Goal: Task Accomplishment & Management: Use online tool/utility

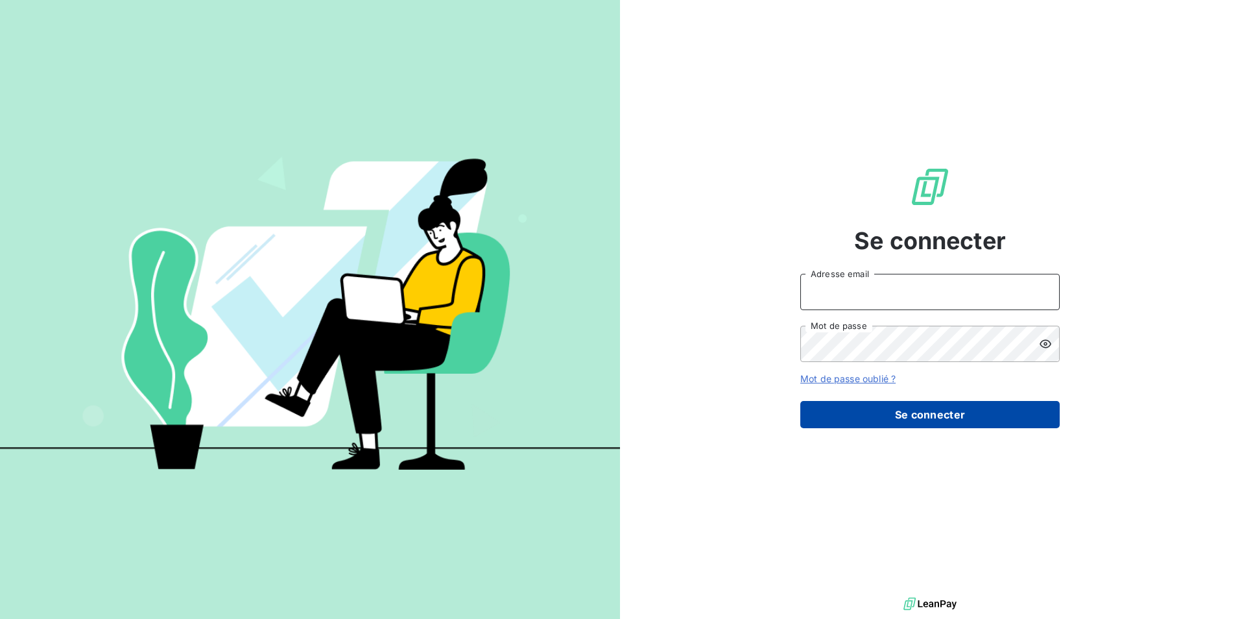
type input "[EMAIL_ADDRESS][DOMAIN_NAME]"
click at [928, 413] on button "Se connecter" at bounding box center [931, 414] width 260 height 27
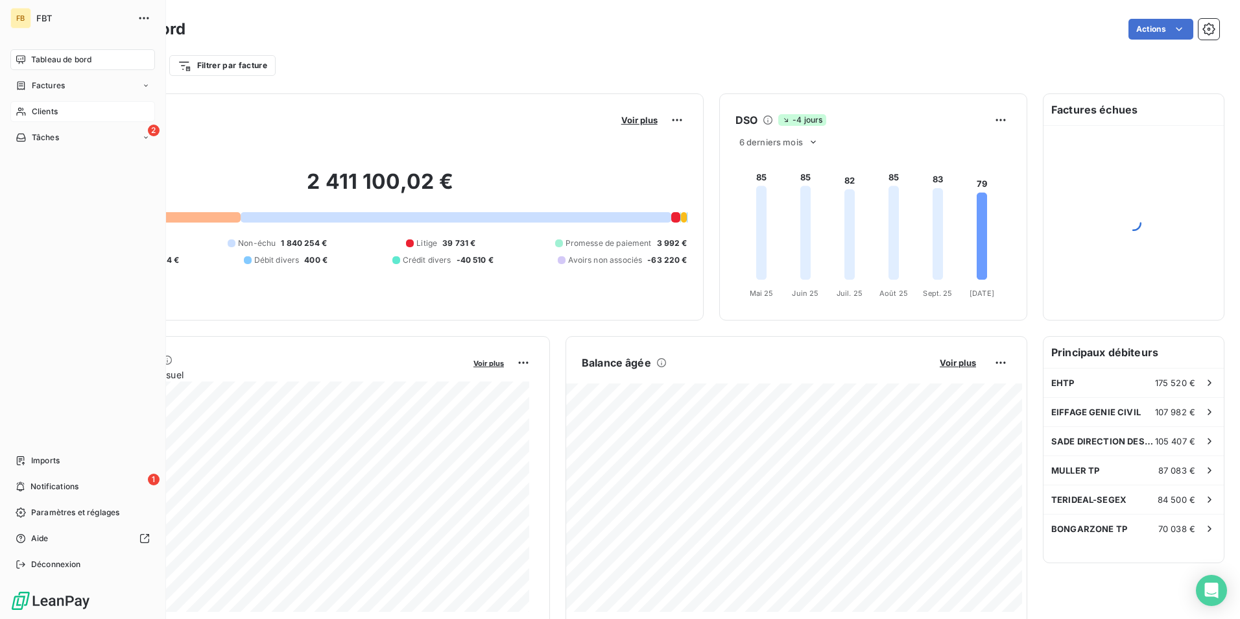
click at [34, 107] on span "Clients" at bounding box center [45, 112] width 26 height 12
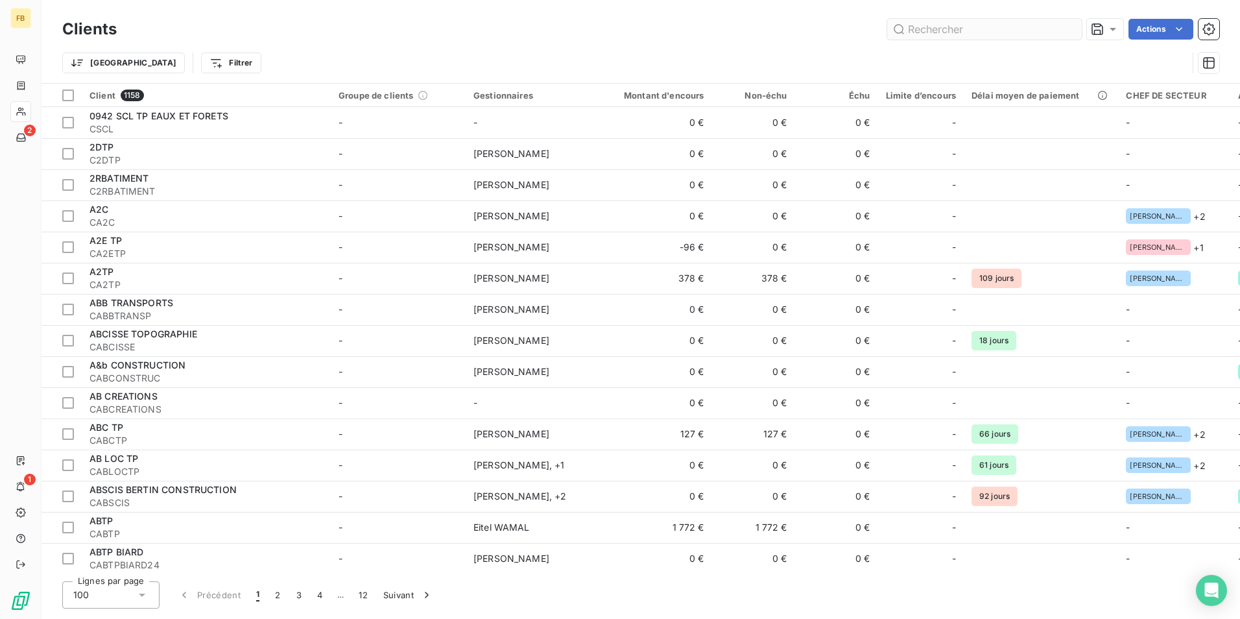
click at [995, 33] on input "text" at bounding box center [985, 29] width 195 height 21
click at [172, 68] on html "FB 2 1 Clients Actions Trier Filtrer Client 1158 Groupe de clients Gestionnaire…" at bounding box center [620, 309] width 1240 height 619
click at [177, 64] on html "FB 2 1 Clients Actions Trier Filtrer Client 1158 Groupe de clients Gestionnaire…" at bounding box center [620, 309] width 1240 height 619
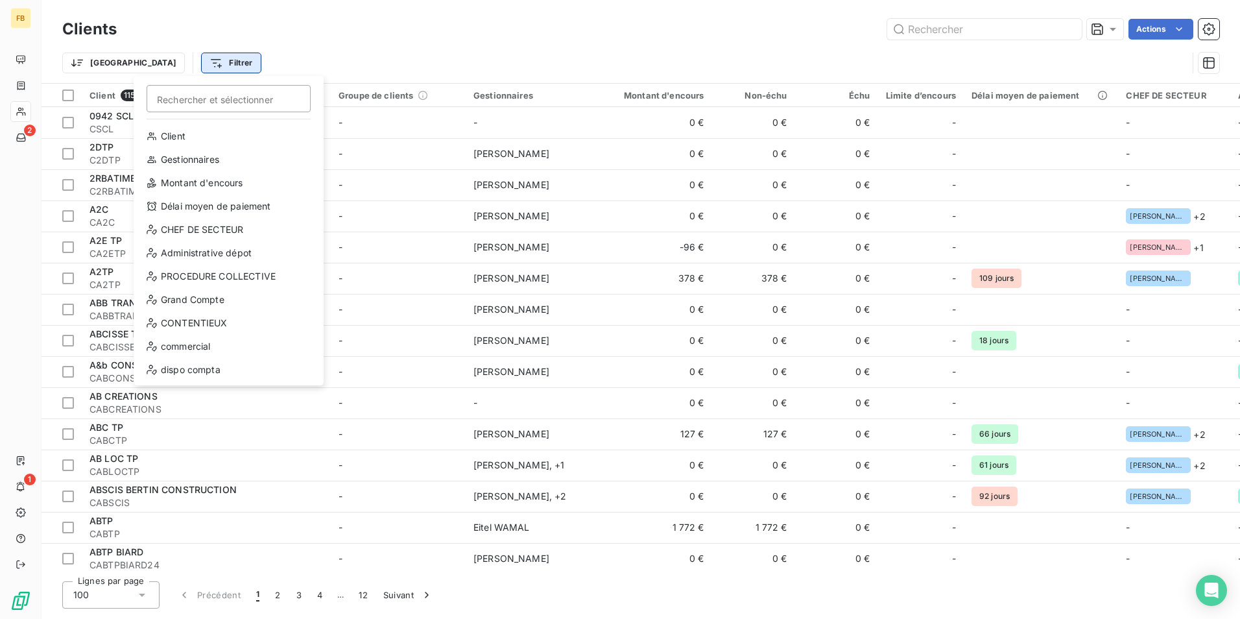
click at [162, 67] on html "FB 2 1 Clients Actions Trier Filtrer Rechercher et sélectionner Client Gestionn…" at bounding box center [620, 309] width 1240 height 619
click at [163, 67] on html "FB 2 1 Clients Actions Trier Filtrer Rechercher et sélectionner Client Gestionn…" at bounding box center [620, 309] width 1240 height 619
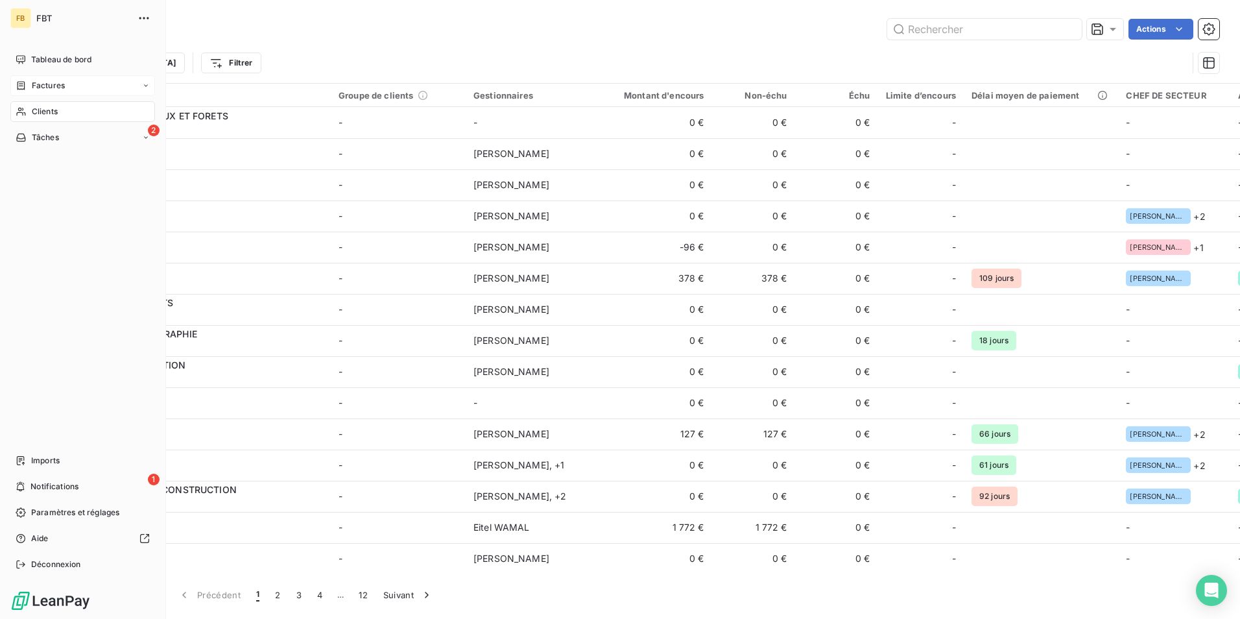
click at [25, 86] on icon at bounding box center [21, 85] width 11 height 10
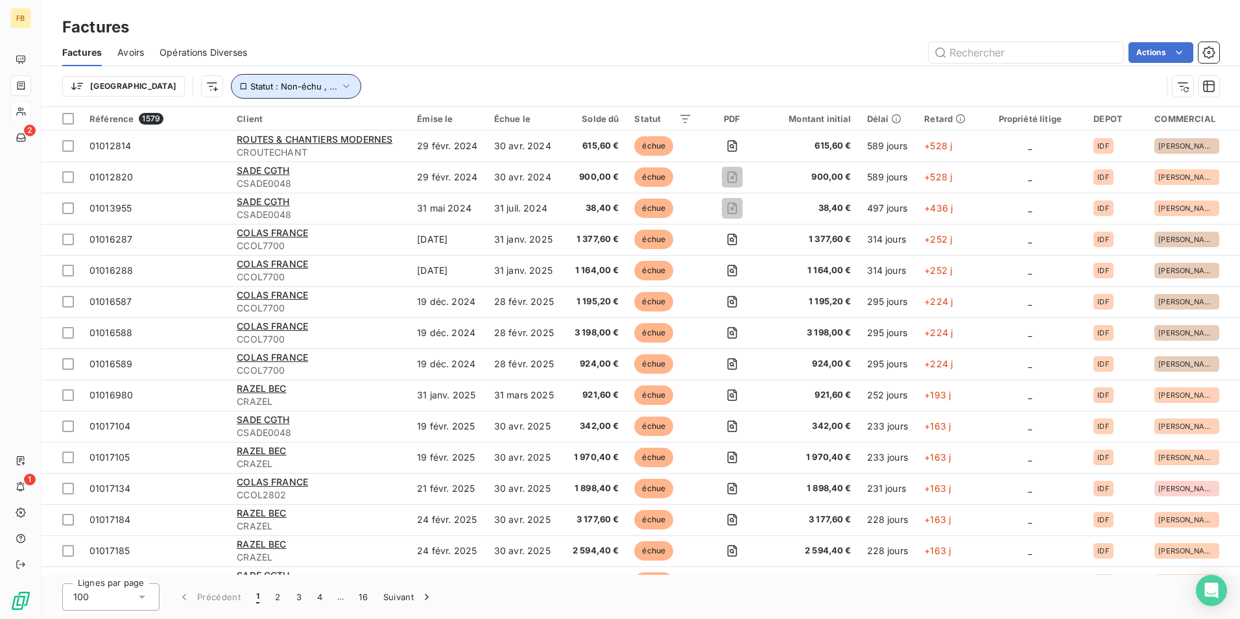
click at [340, 86] on icon "button" at bounding box center [346, 86] width 13 height 13
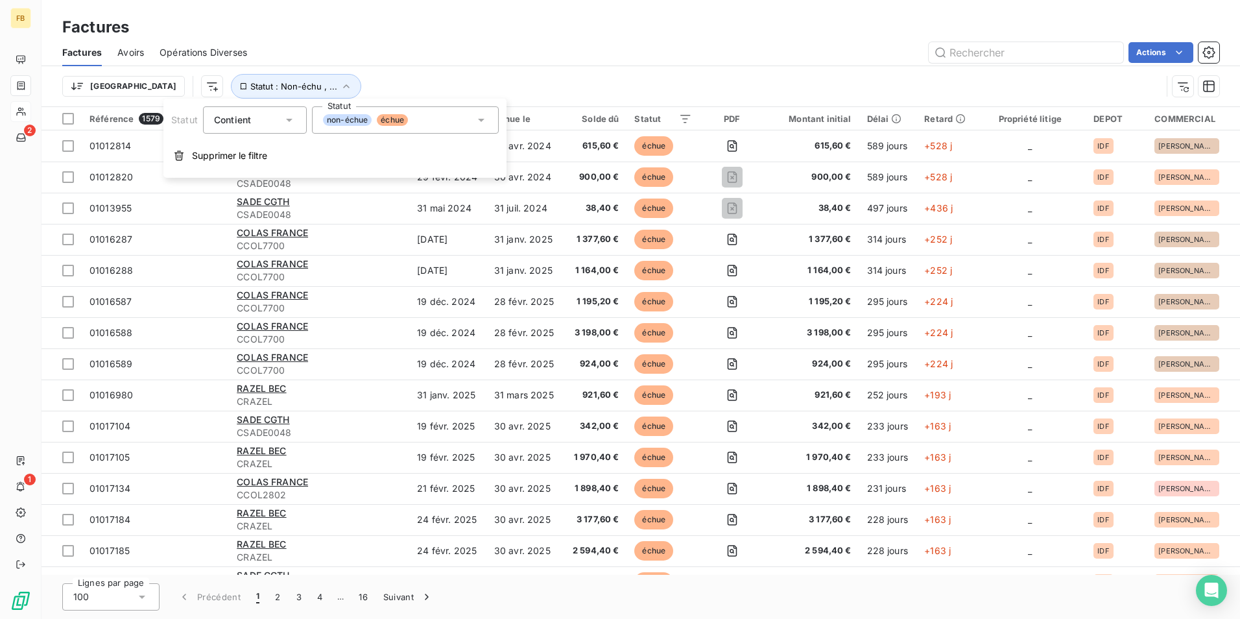
click at [478, 121] on icon at bounding box center [481, 120] width 13 height 13
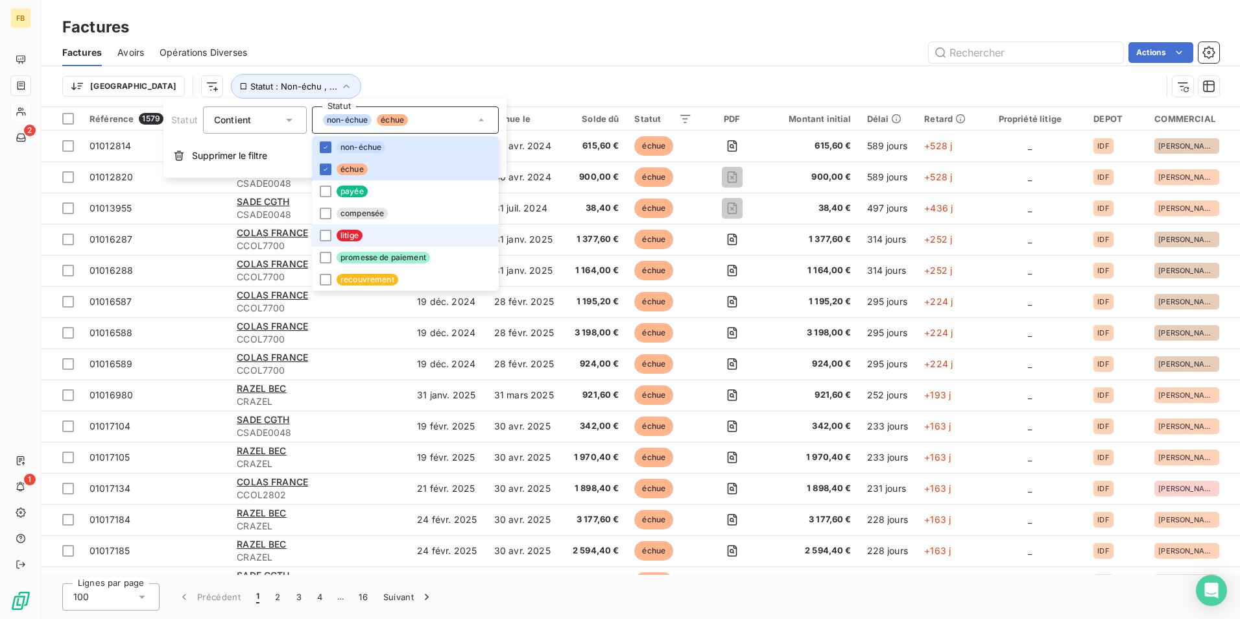
drag, startPoint x: 334, startPoint y: 231, endPoint x: 328, endPoint y: 223, distance: 10.1
click at [333, 231] on li "litige" at bounding box center [405, 235] width 187 height 22
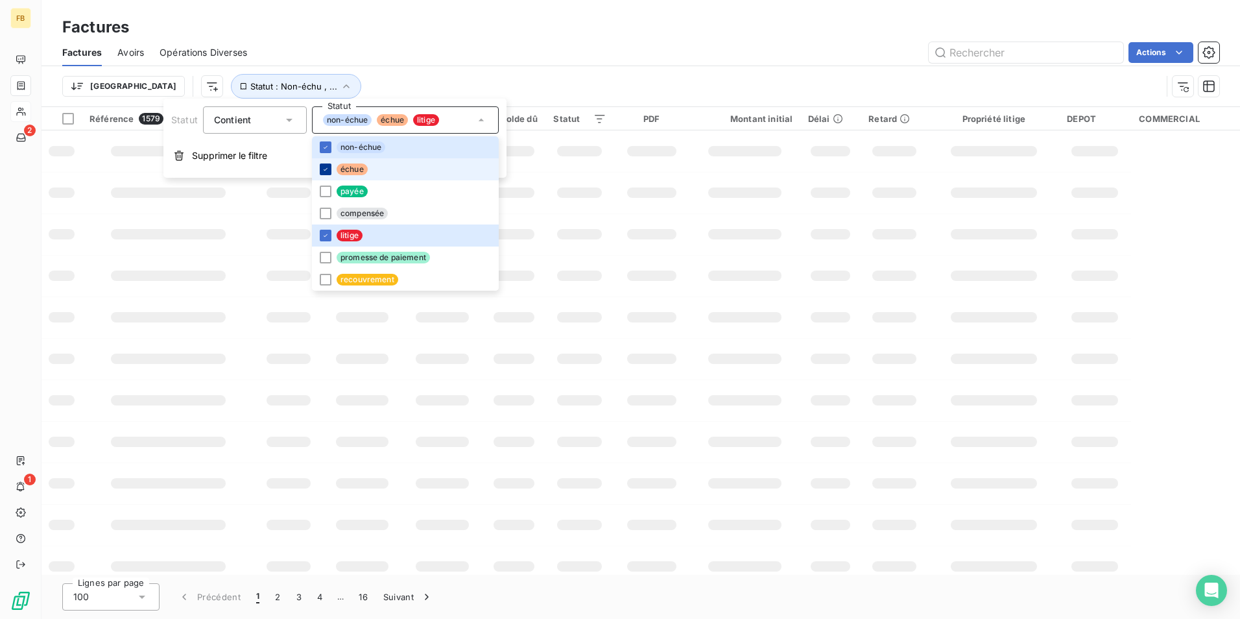
click at [322, 168] on icon at bounding box center [326, 169] width 8 height 8
click at [320, 144] on div at bounding box center [326, 147] width 12 height 12
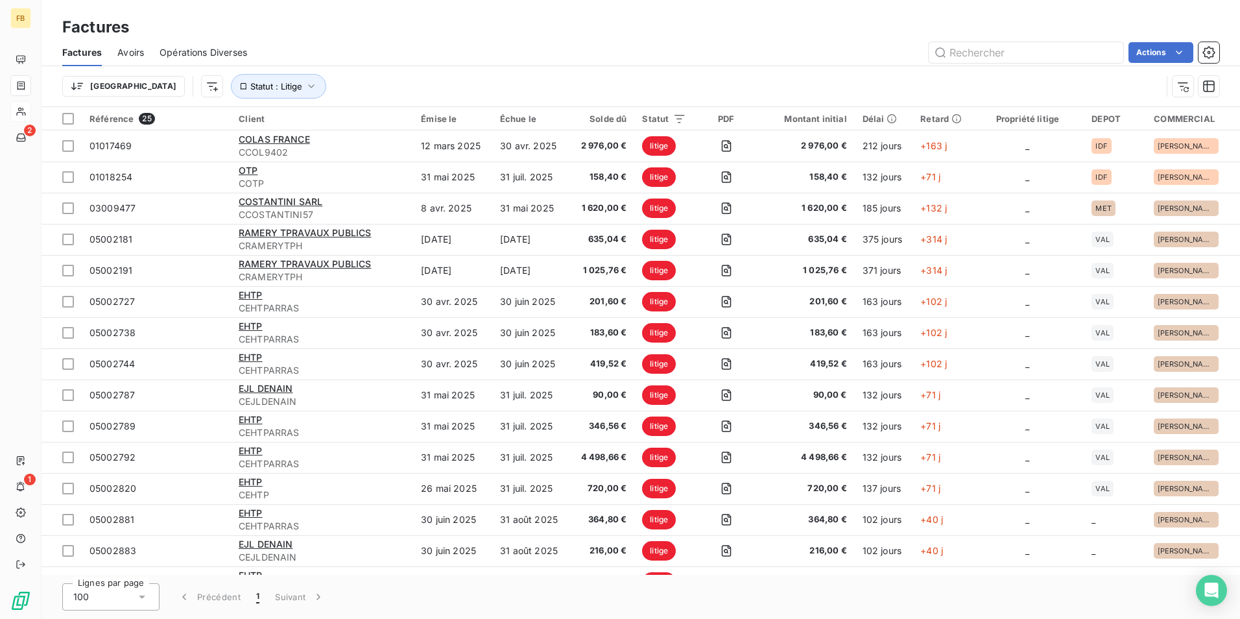
click at [389, 31] on div "Factures" at bounding box center [641, 27] width 1199 height 23
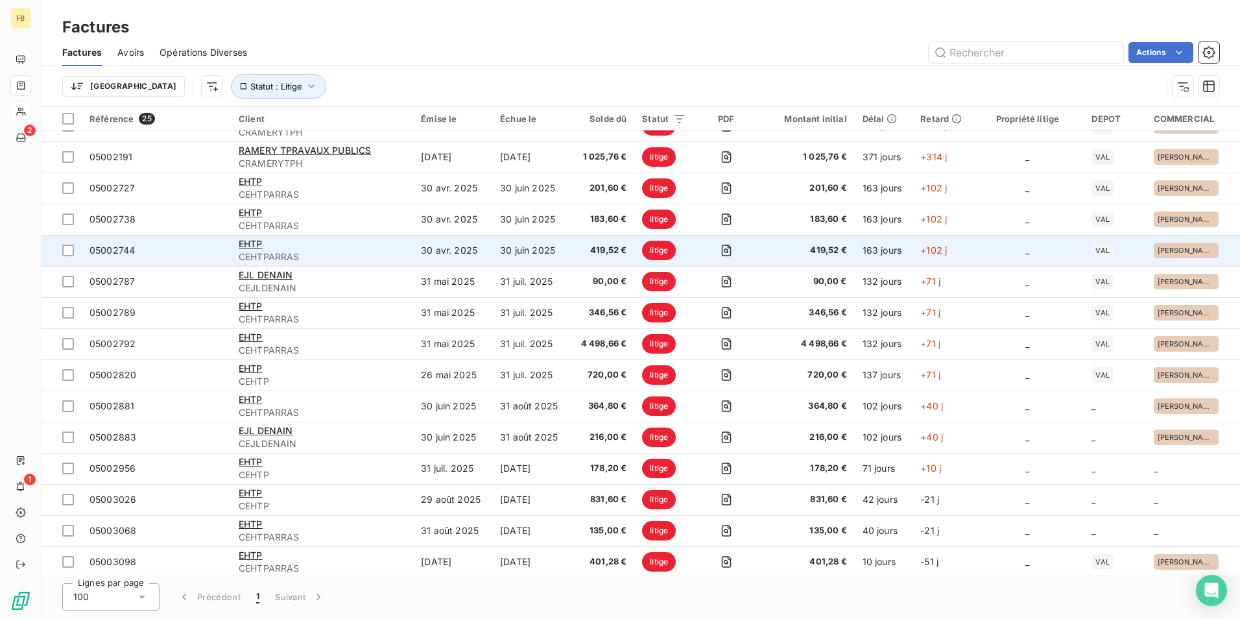
scroll to position [75, 0]
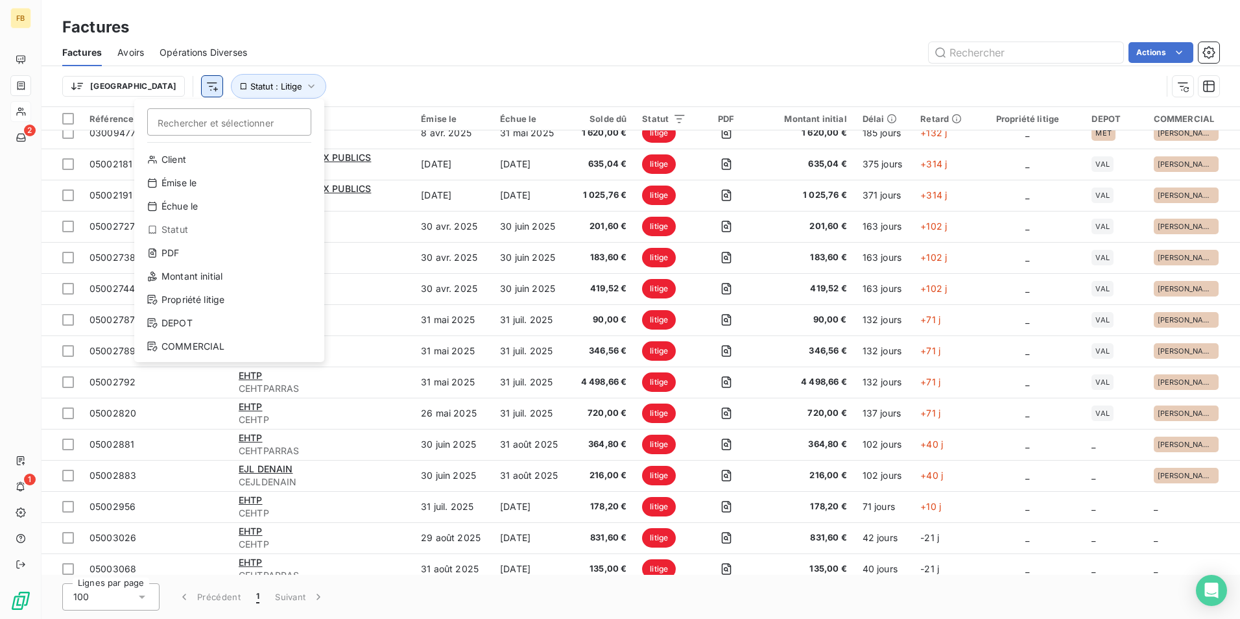
click at [147, 88] on html "FB 2 1 Factures Factures Avoirs Opérations Diverses Actions Trier Rechercher et…" at bounding box center [620, 309] width 1240 height 619
click at [205, 323] on div "DEPOT" at bounding box center [229, 323] width 180 height 21
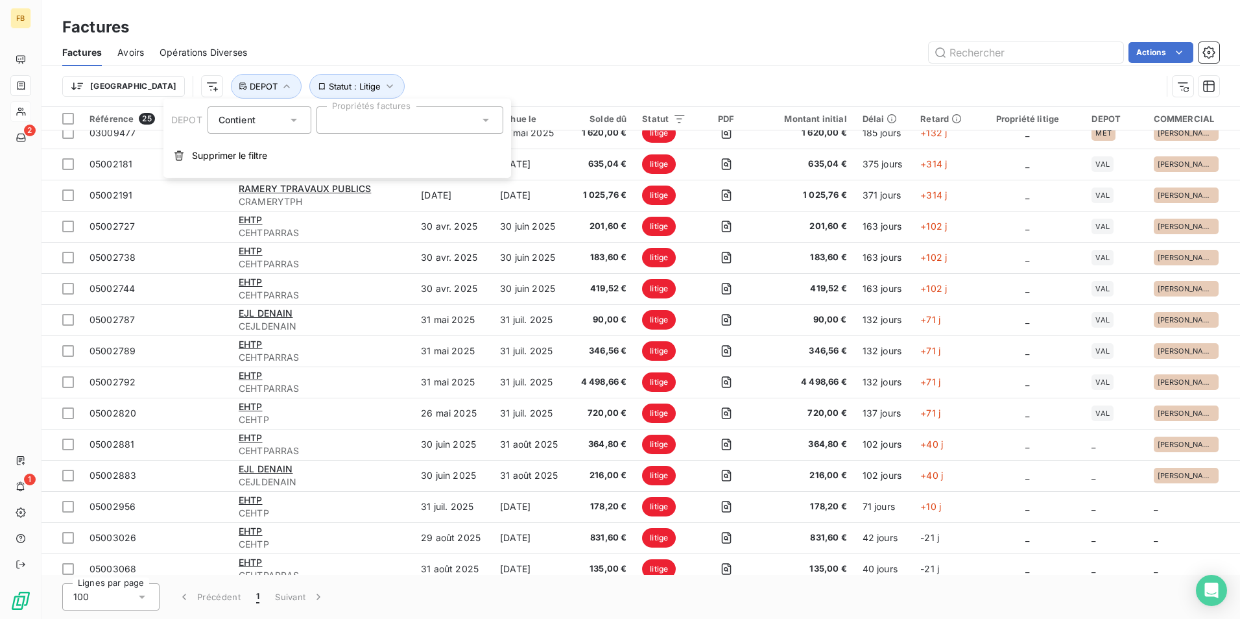
click at [418, 125] on div at bounding box center [410, 119] width 187 height 27
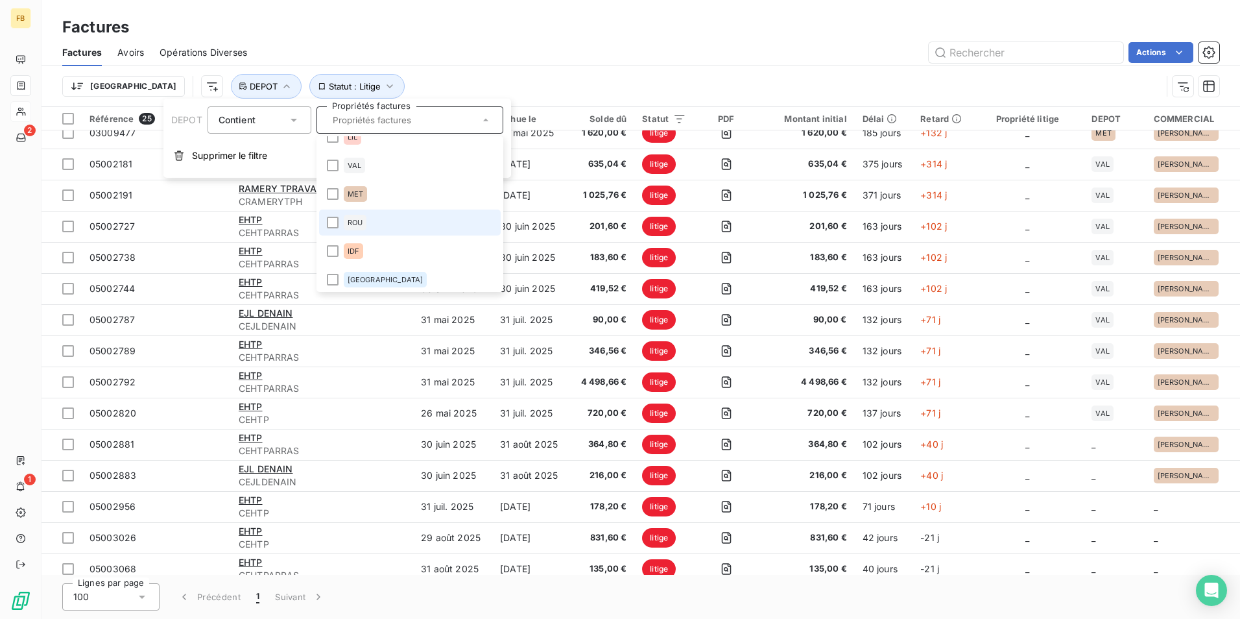
scroll to position [18, 0]
click at [333, 247] on div at bounding box center [333, 248] width 12 height 12
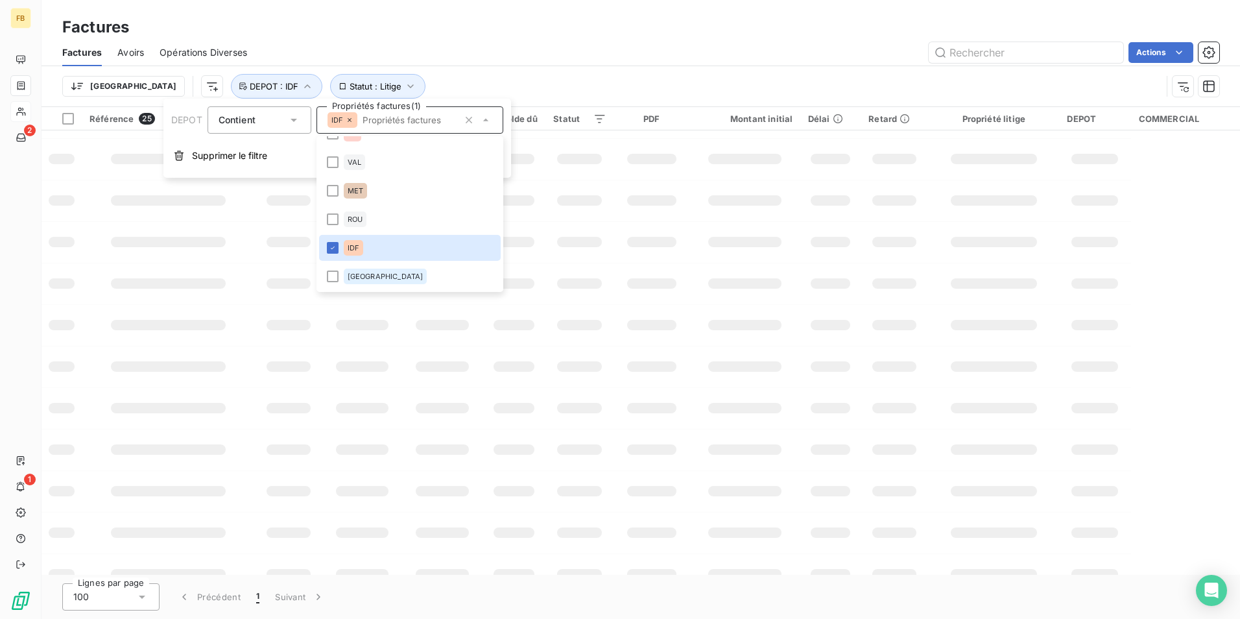
scroll to position [0, 0]
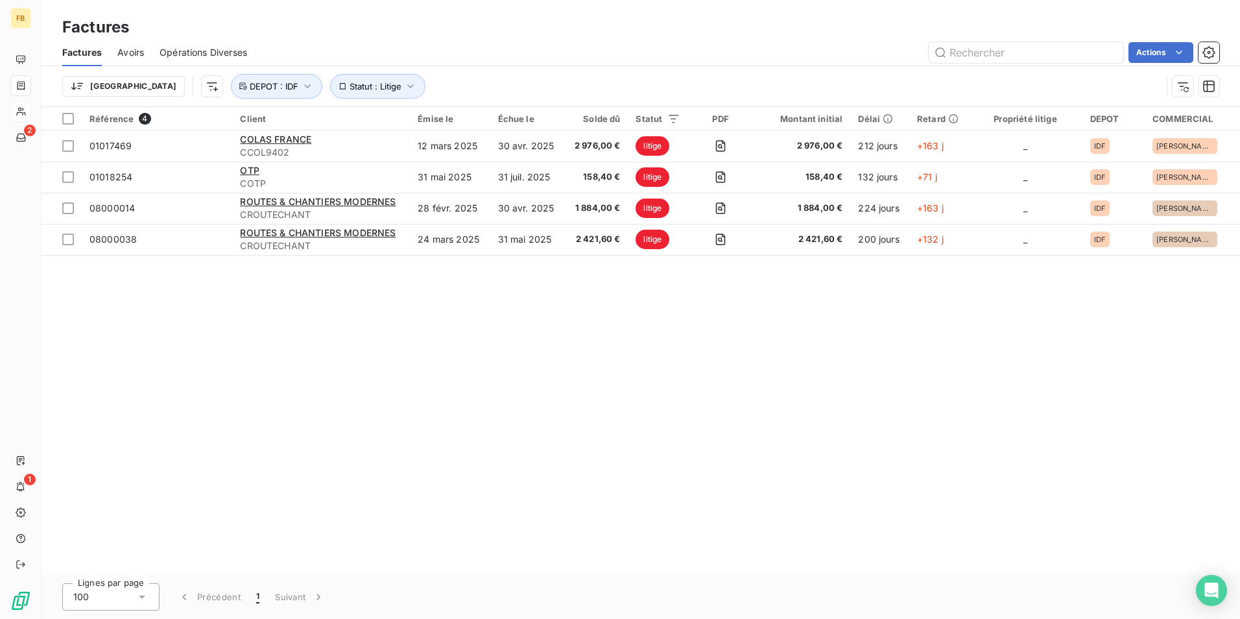
click at [510, 40] on div "Factures Avoirs Opérations Diverses Actions" at bounding box center [641, 52] width 1199 height 27
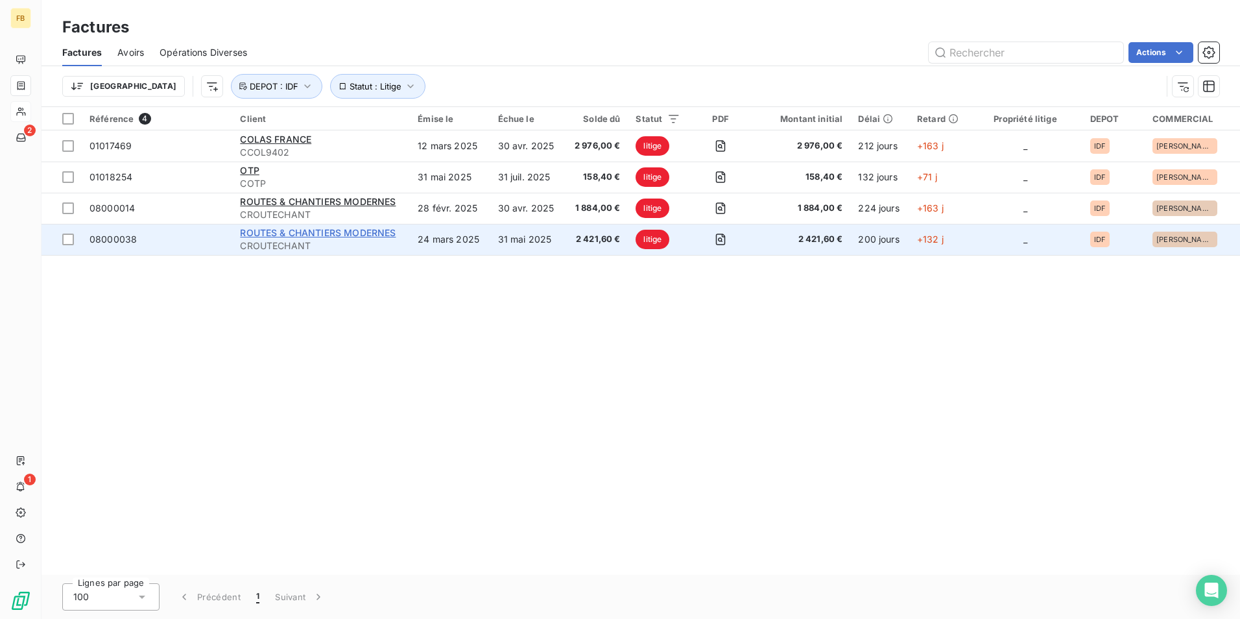
click at [336, 235] on span "ROUTES & CHANTIERS MODERNES" at bounding box center [318, 232] width 156 height 11
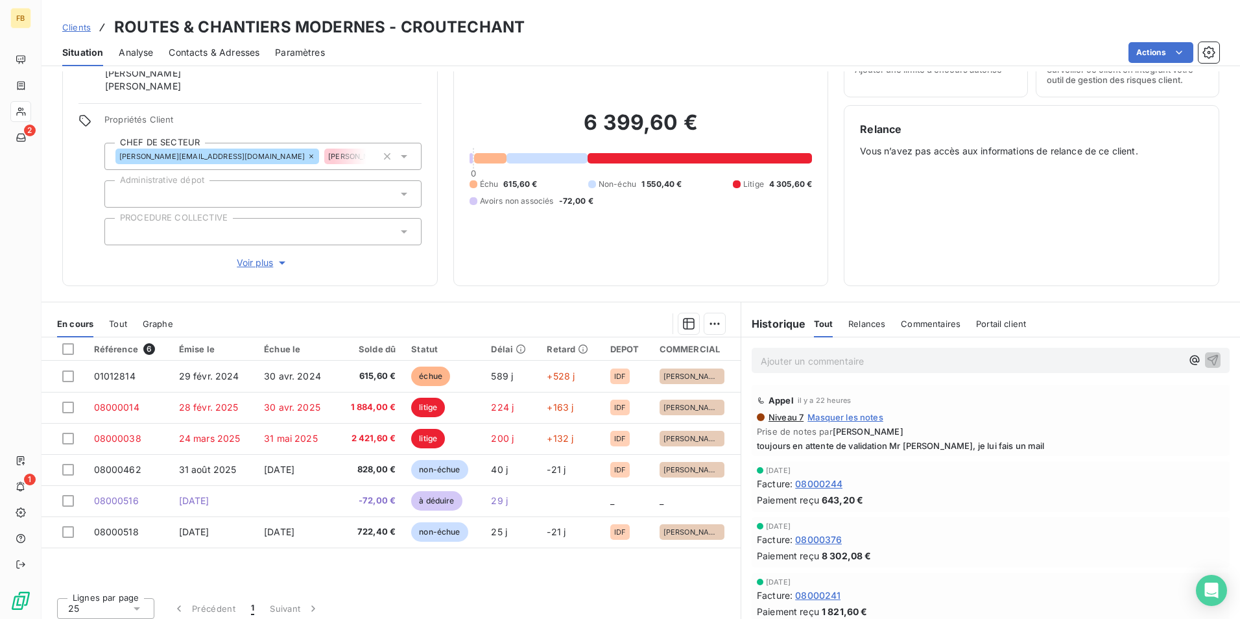
scroll to position [65, 0]
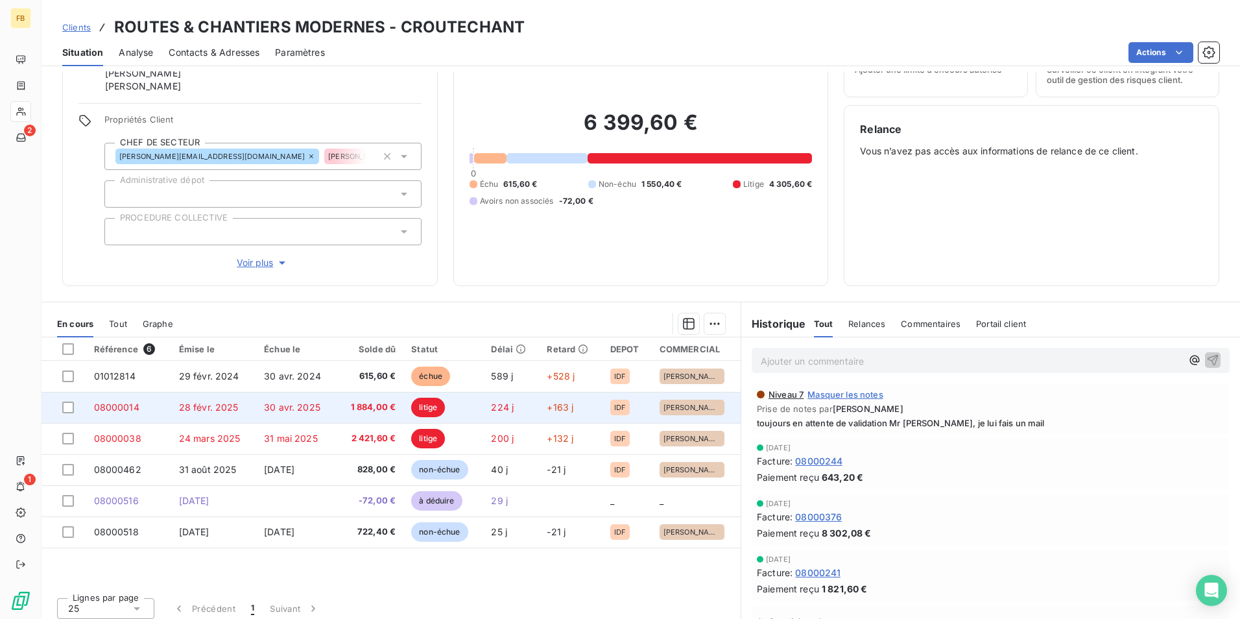
click at [326, 405] on td "30 avr. 2025" at bounding box center [296, 407] width 80 height 31
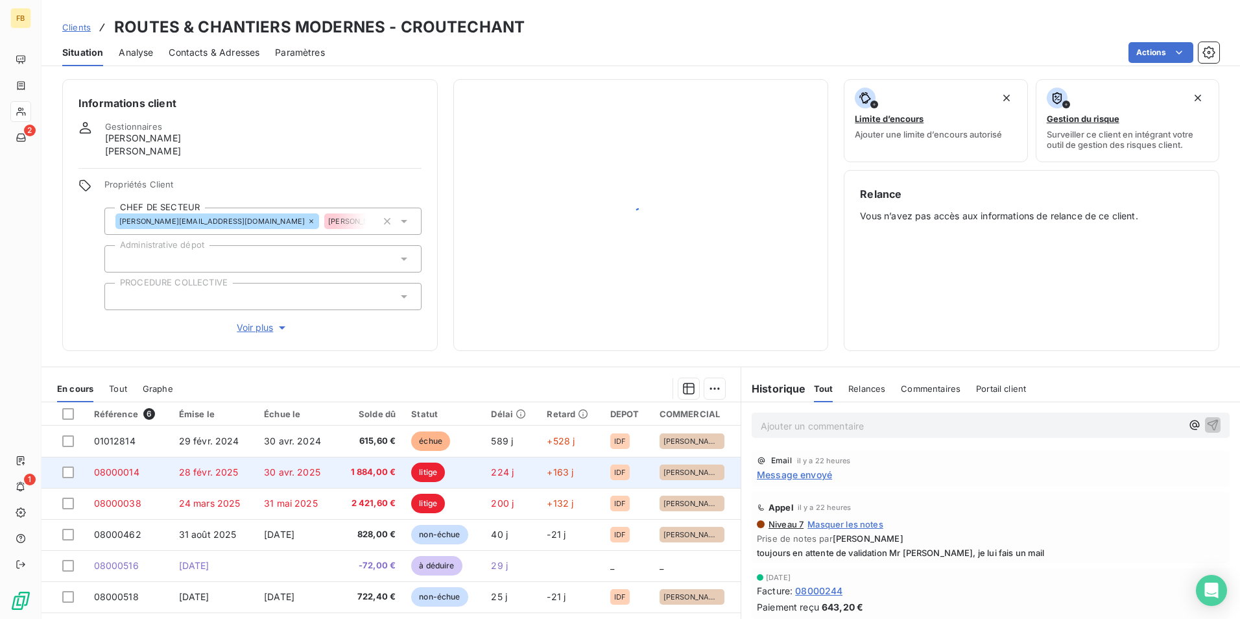
click at [309, 468] on span "30 avr. 2025" at bounding box center [292, 471] width 56 height 11
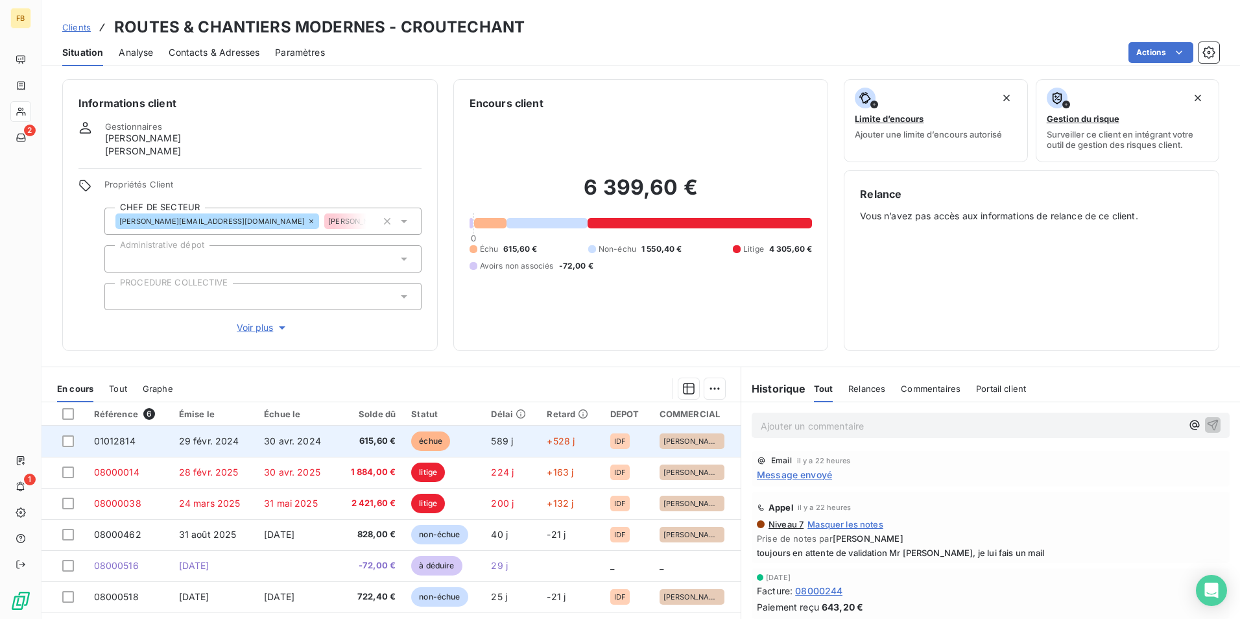
click at [324, 446] on td "30 avr. 2024" at bounding box center [296, 441] width 80 height 31
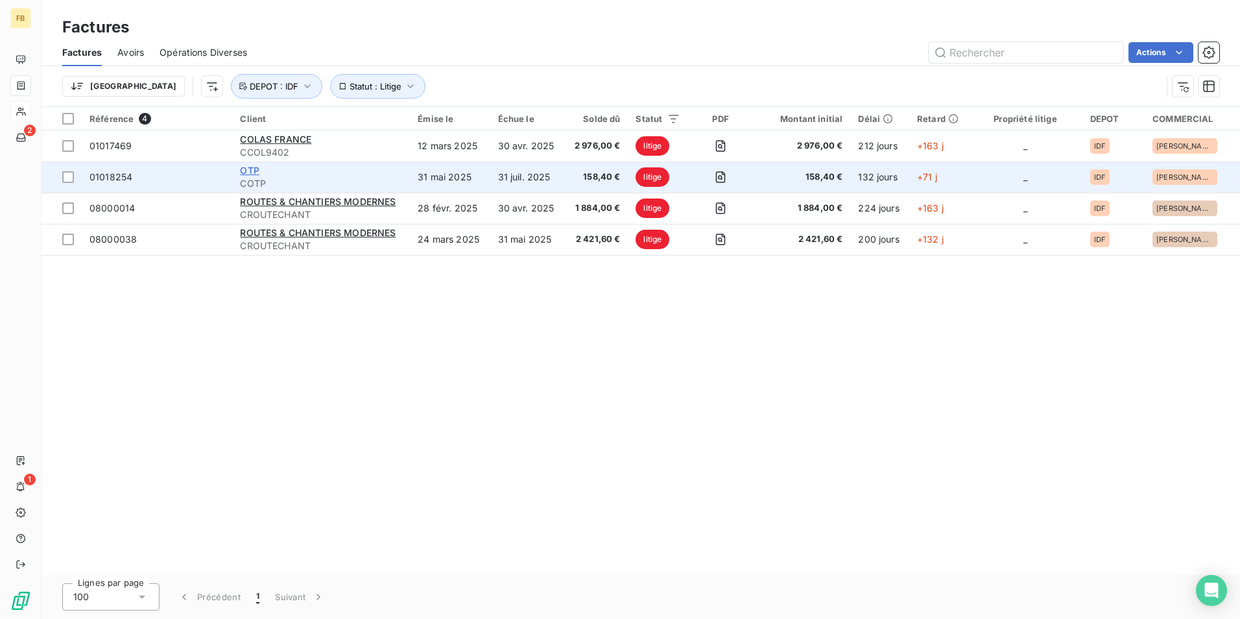
click at [253, 173] on span "OTP" at bounding box center [249, 170] width 19 height 11
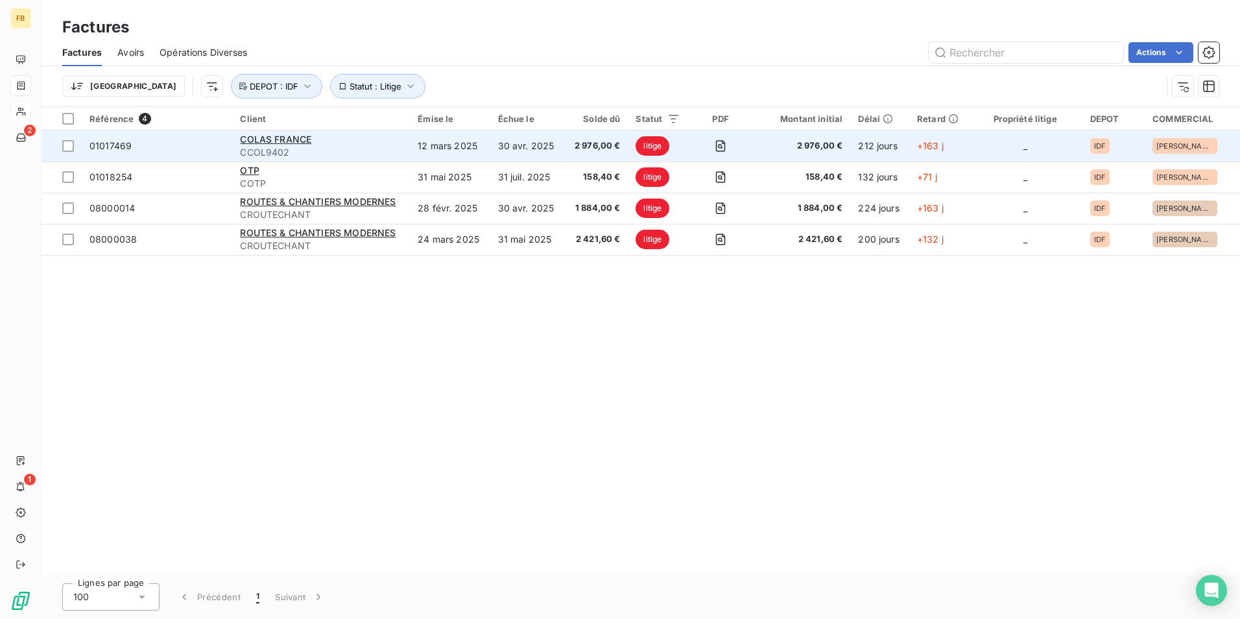
click at [370, 153] on span "CCOL9402" at bounding box center [321, 152] width 162 height 13
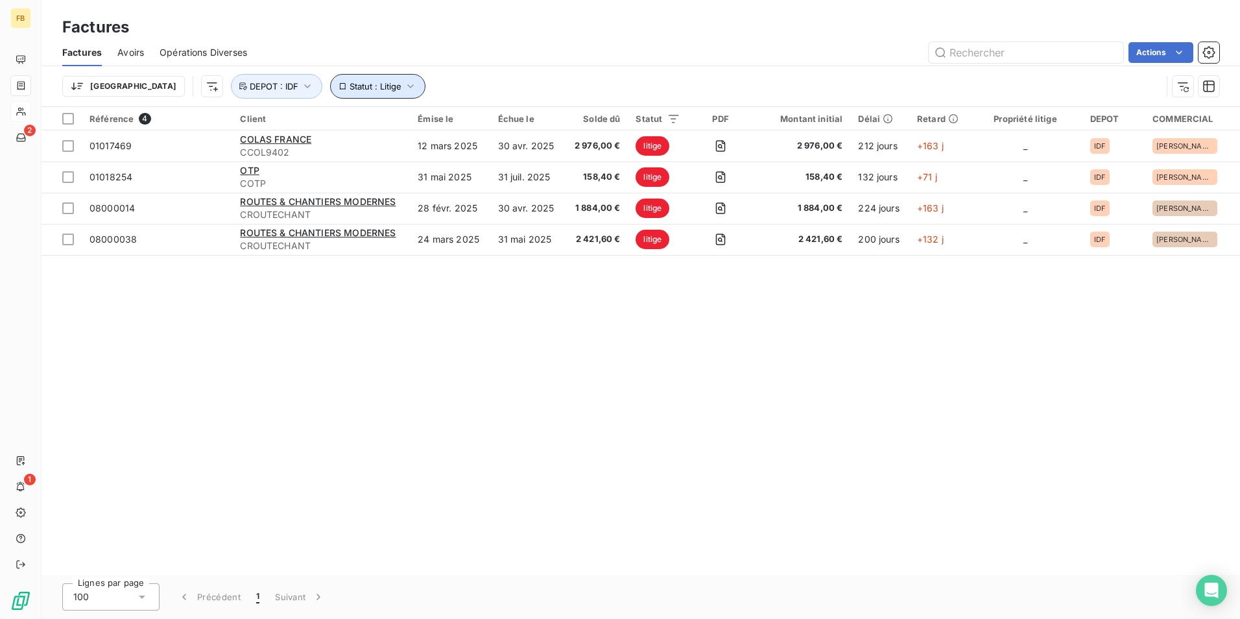
click at [352, 84] on button "Statut : Litige" at bounding box center [377, 86] width 95 height 25
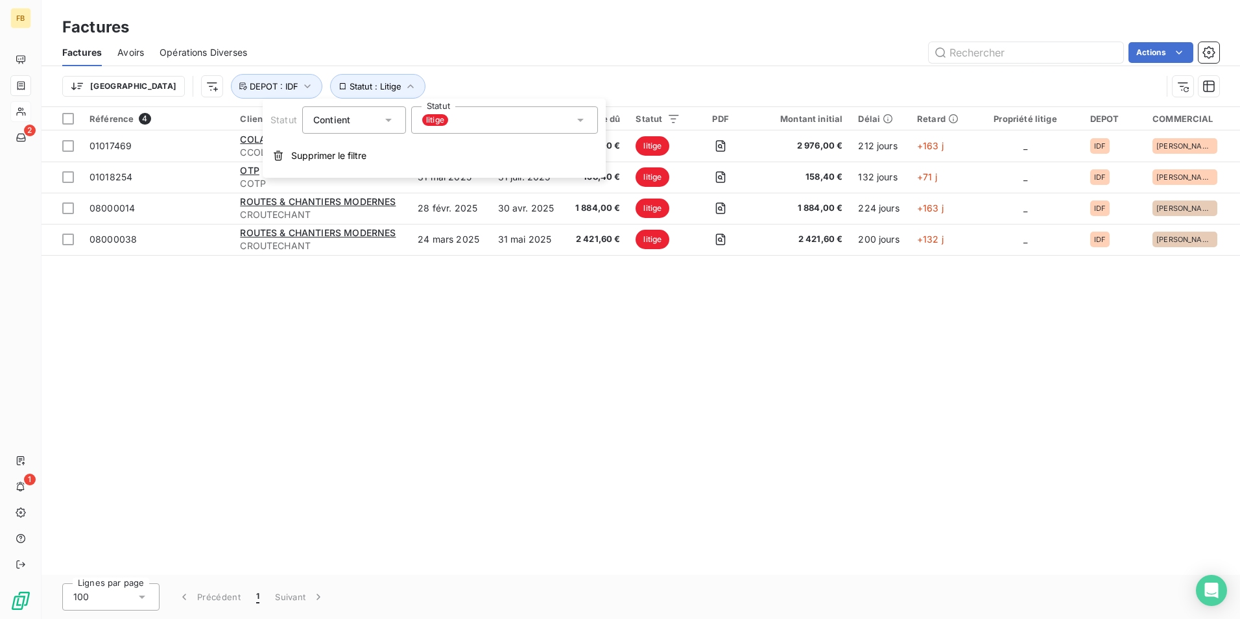
click at [517, 117] on div "litige" at bounding box center [504, 119] width 187 height 27
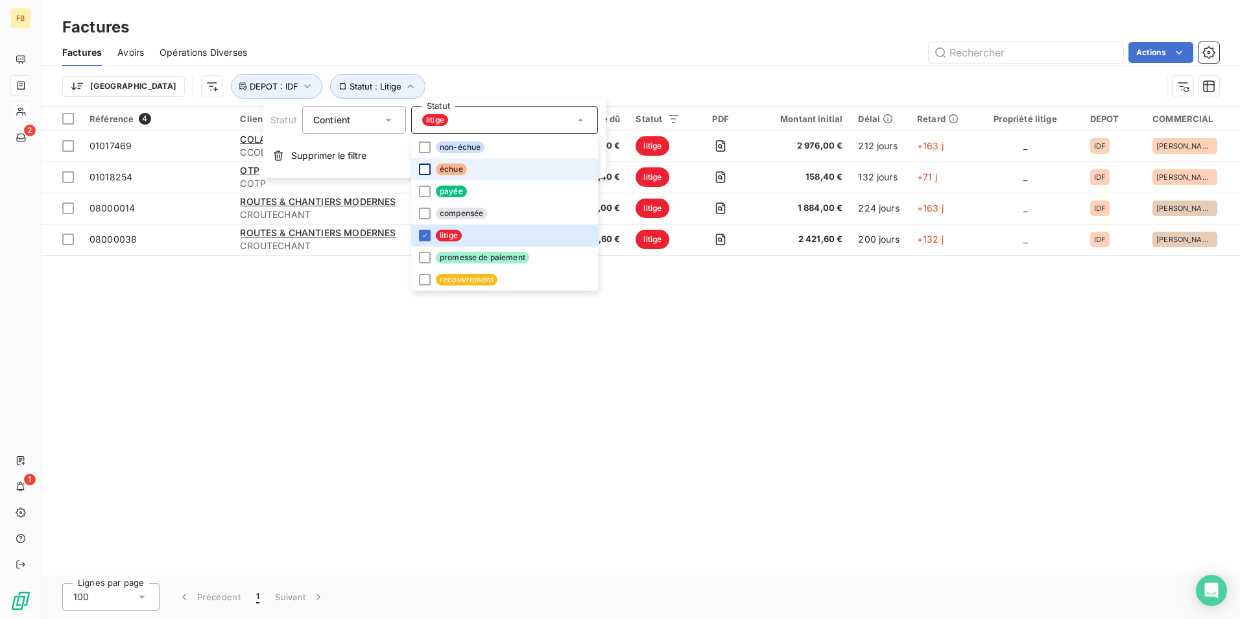
click at [424, 165] on div at bounding box center [425, 169] width 12 height 12
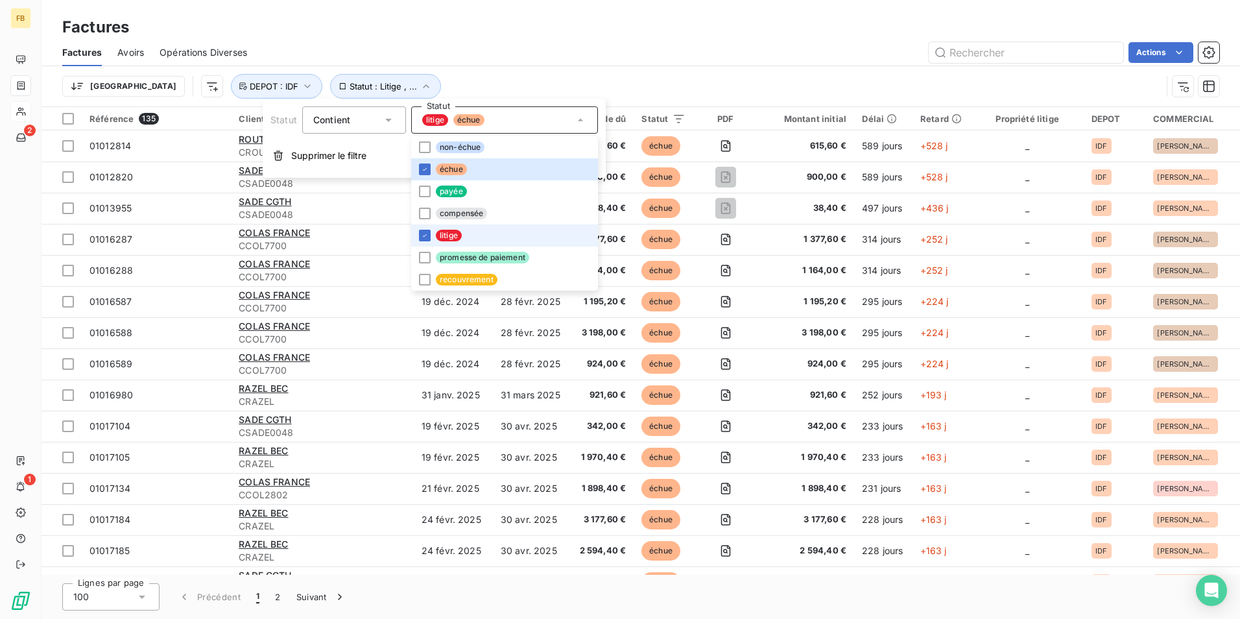
click at [420, 229] on li "litige" at bounding box center [504, 235] width 187 height 22
click at [511, 34] on div "Factures" at bounding box center [641, 27] width 1199 height 23
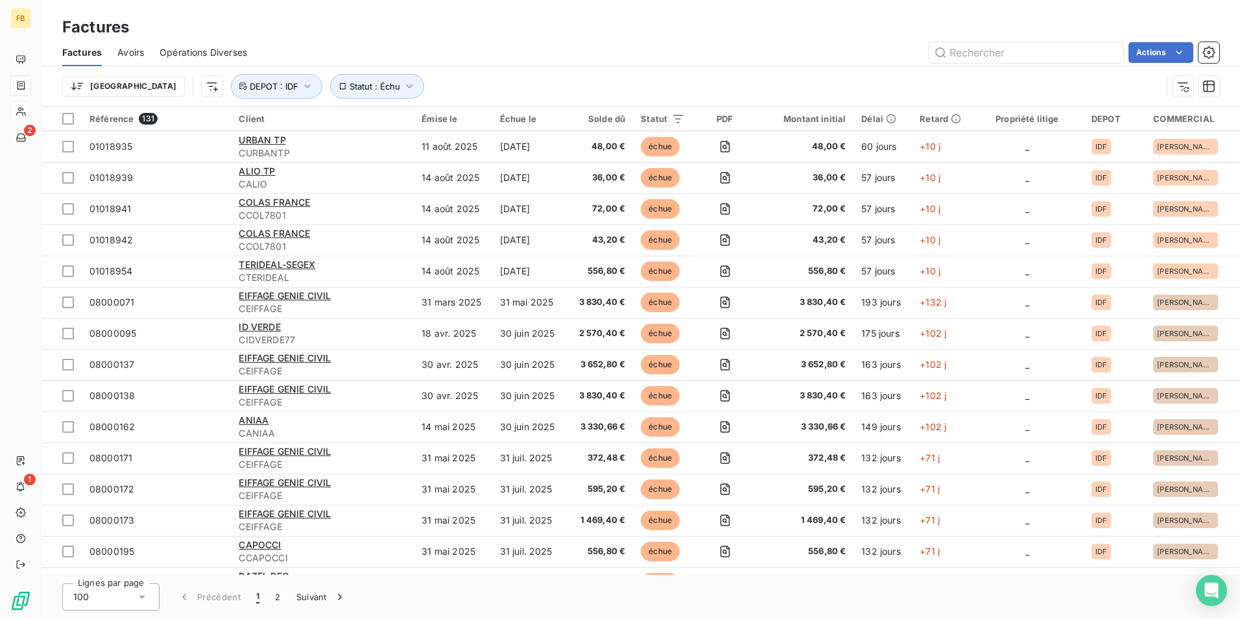
scroll to position [2401, 0]
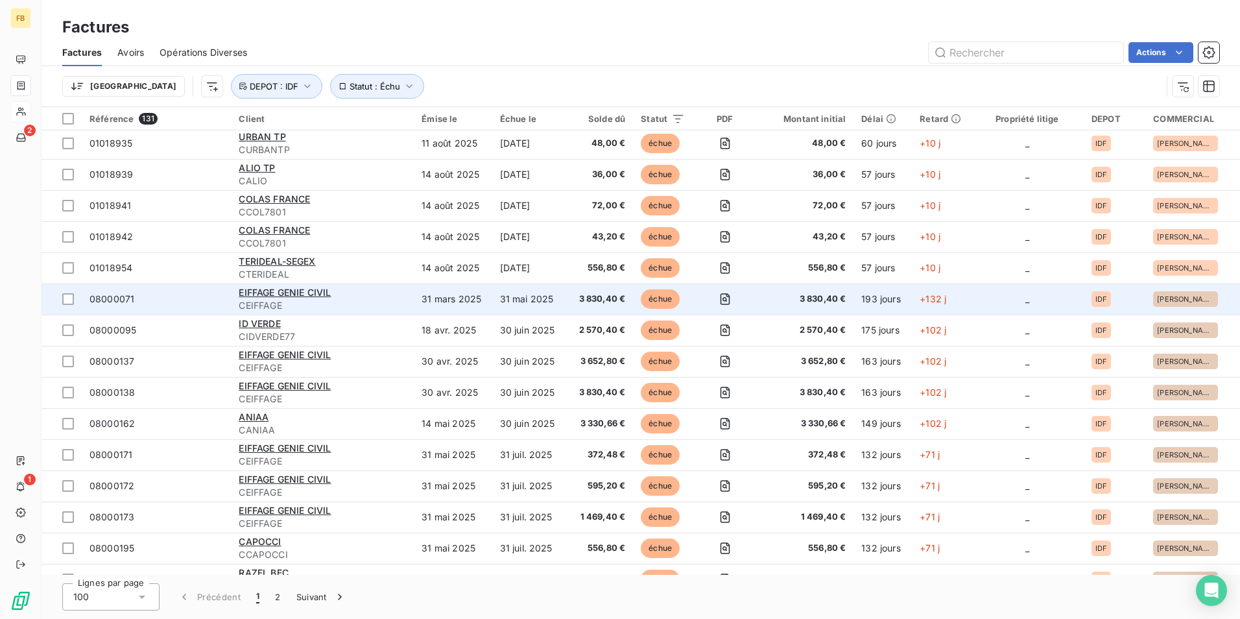
click at [289, 299] on span "CEIFFAGE" at bounding box center [322, 305] width 167 height 13
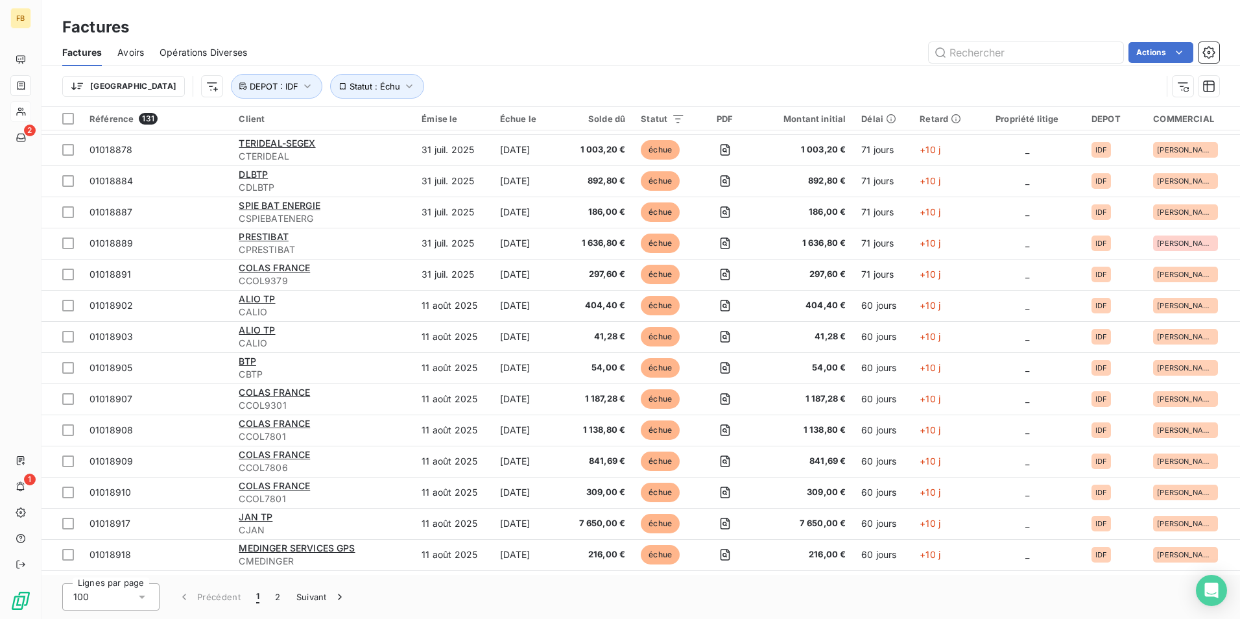
scroll to position [1881, 0]
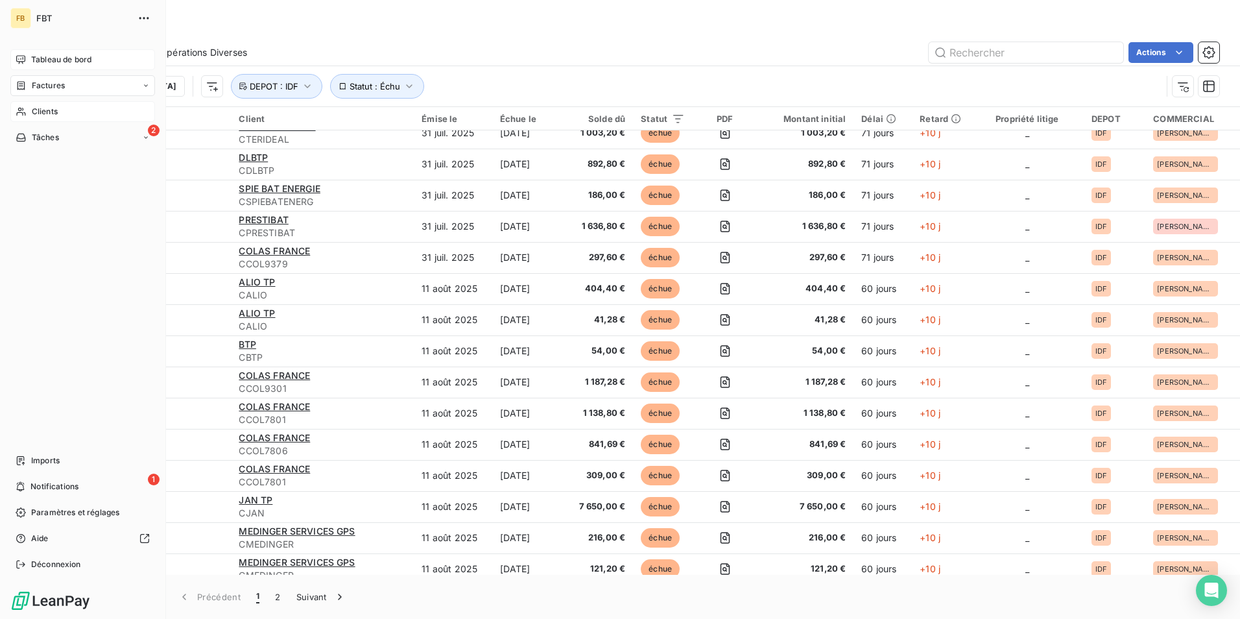
click at [70, 61] on span "Tableau de bord" at bounding box center [61, 60] width 60 height 12
